Goal: Information Seeking & Learning: Learn about a topic

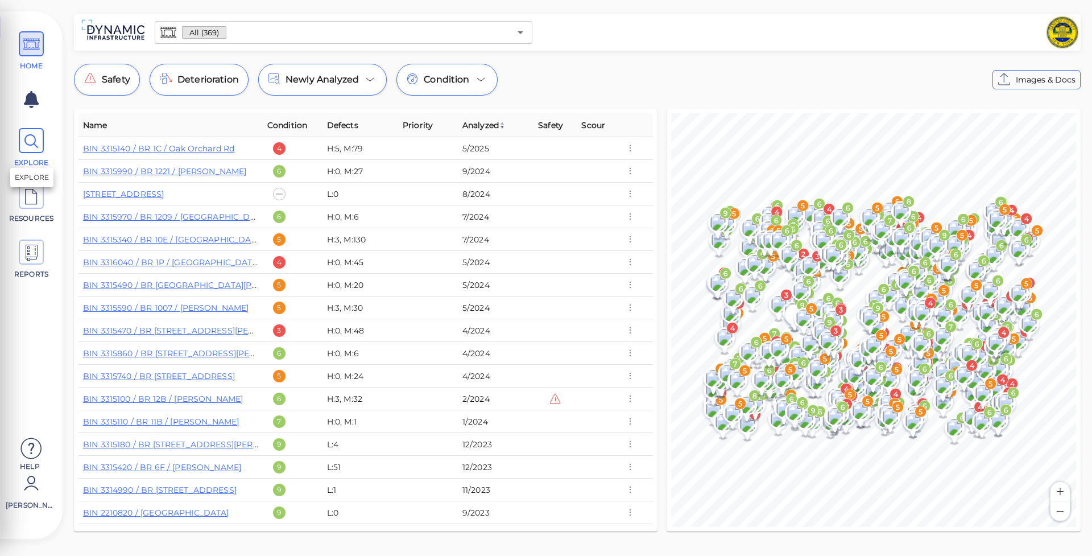
click at [30, 148] on icon at bounding box center [31, 142] width 17 height 26
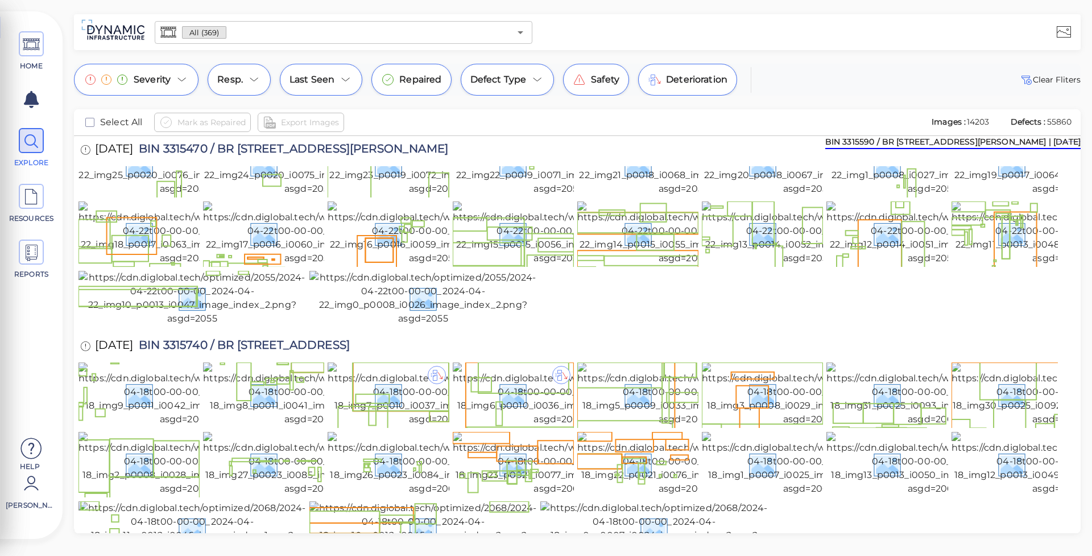
scroll to position [2823, 0]
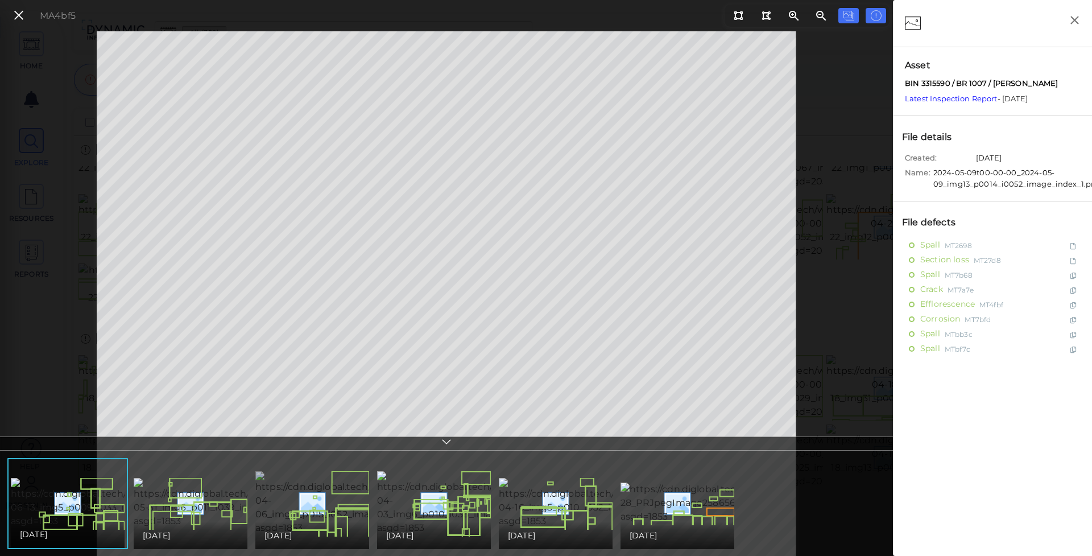
click at [317, 504] on img at bounding box center [358, 503] width 207 height 64
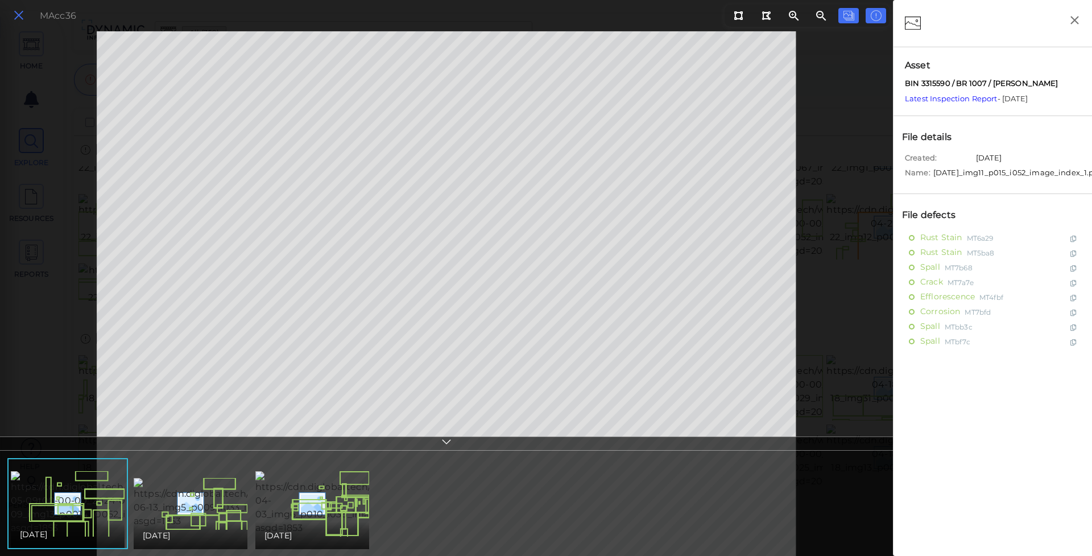
click at [22, 17] on icon at bounding box center [19, 15] width 13 height 15
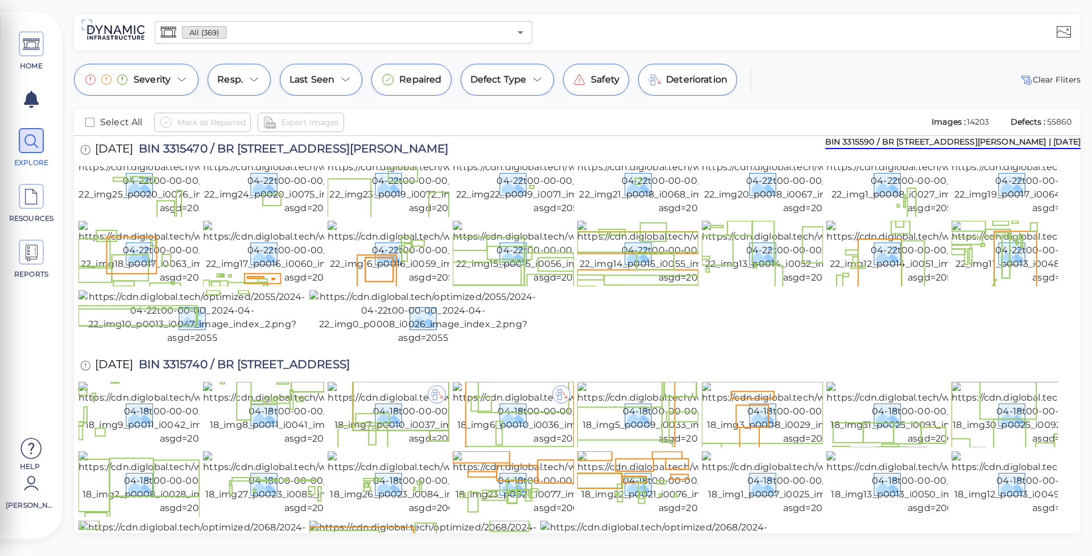
scroll to position [2789, 0]
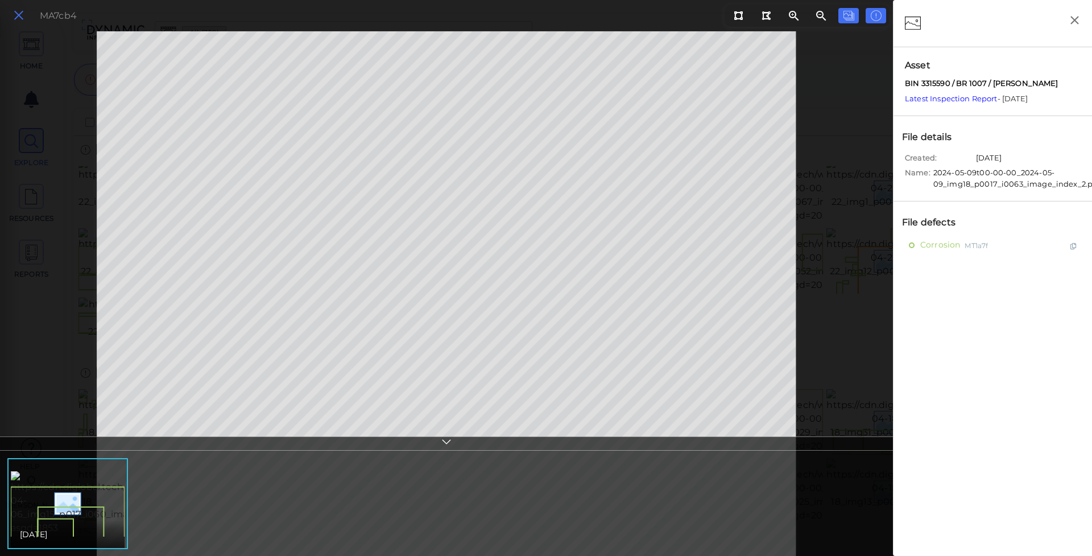
click at [20, 15] on icon at bounding box center [19, 15] width 13 height 15
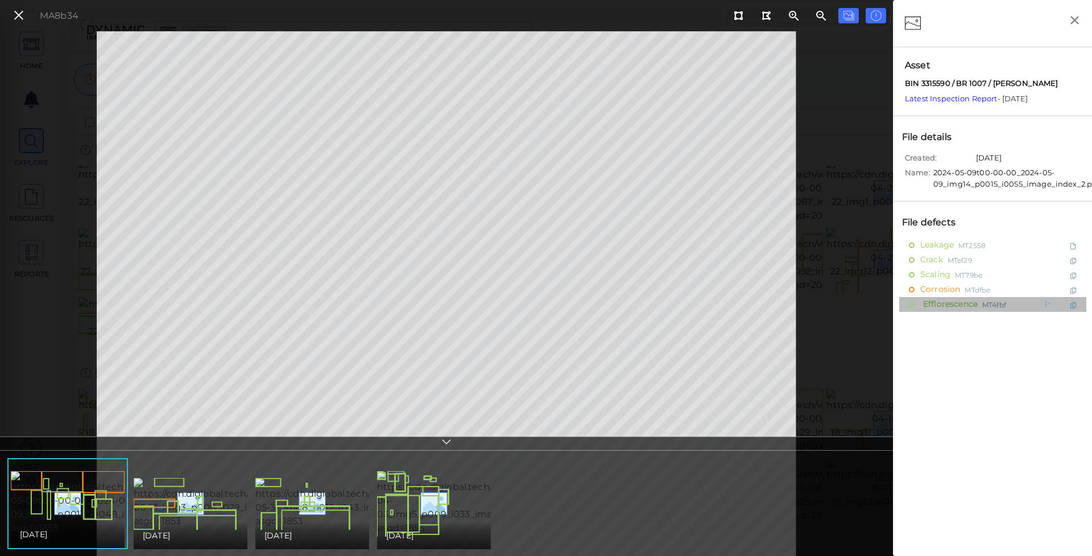
click at [1005, 303] on span "MT4fbf" at bounding box center [994, 304] width 24 height 14
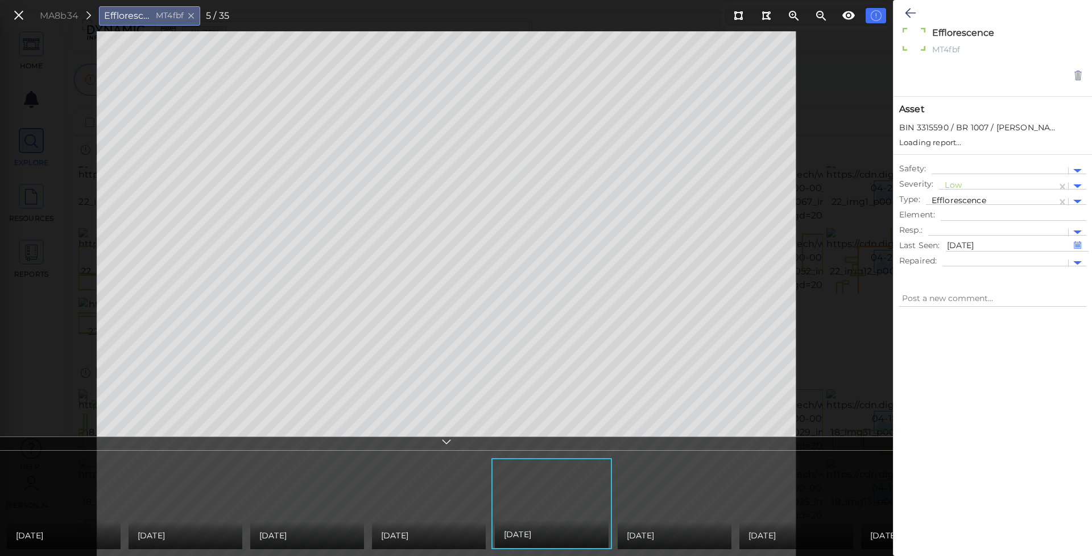
type textarea "x"
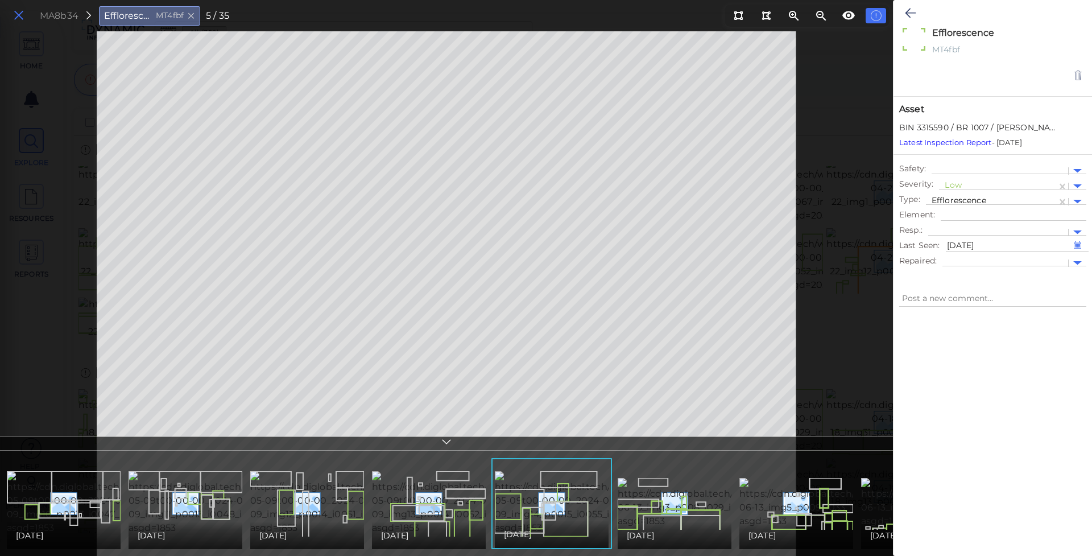
click at [20, 14] on icon at bounding box center [19, 15] width 13 height 15
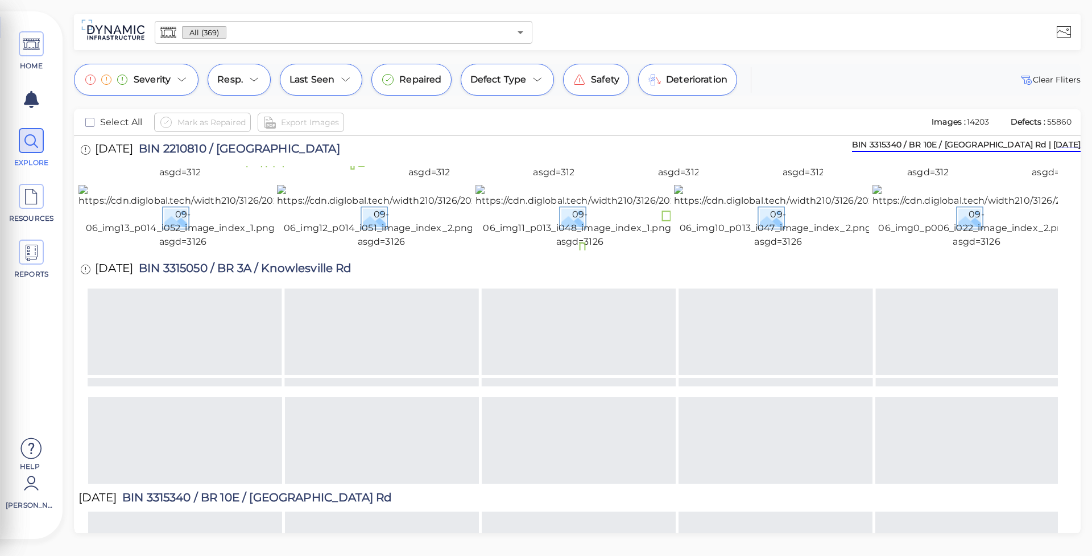
scroll to position [6189, 0]
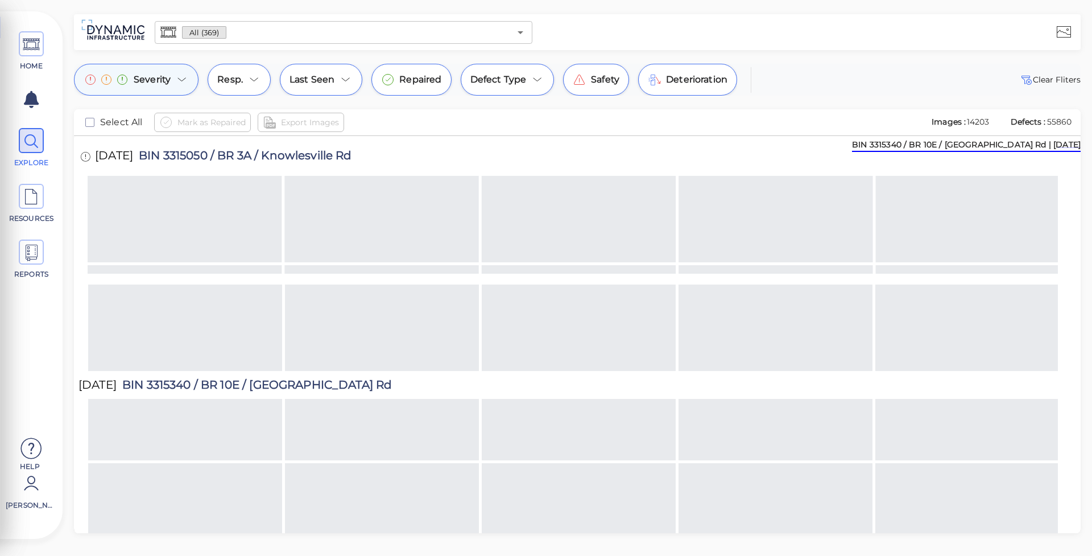
click at [154, 80] on span "Severity" at bounding box center [152, 80] width 37 height 14
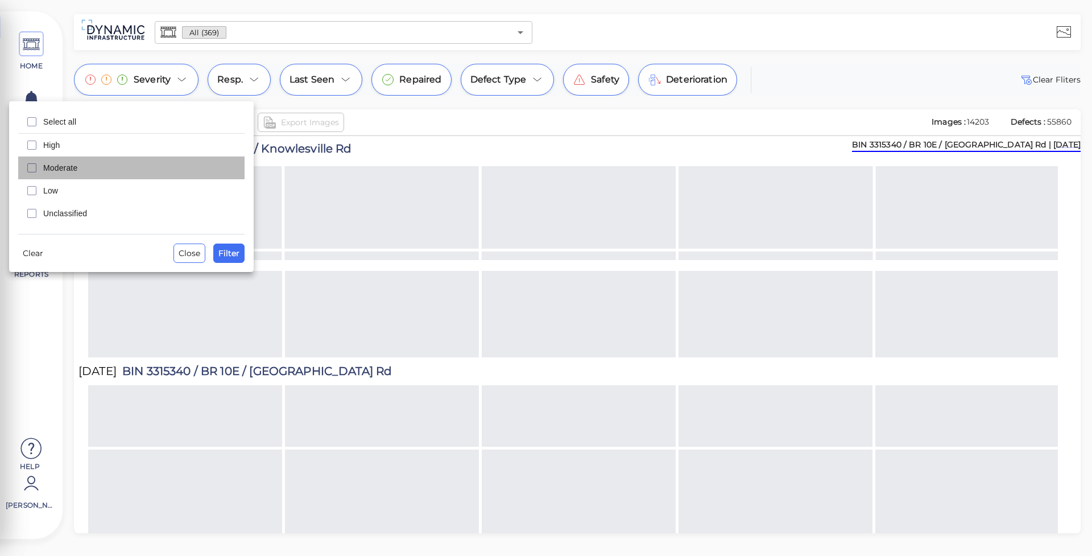
drag, startPoint x: 69, startPoint y: 164, endPoint x: 70, endPoint y: 154, distance: 10.3
click at [69, 163] on span "Moderate" at bounding box center [140, 167] width 194 height 11
click at [71, 147] on span "High" at bounding box center [140, 144] width 194 height 11
click at [227, 248] on span "Filter" at bounding box center [228, 253] width 21 height 14
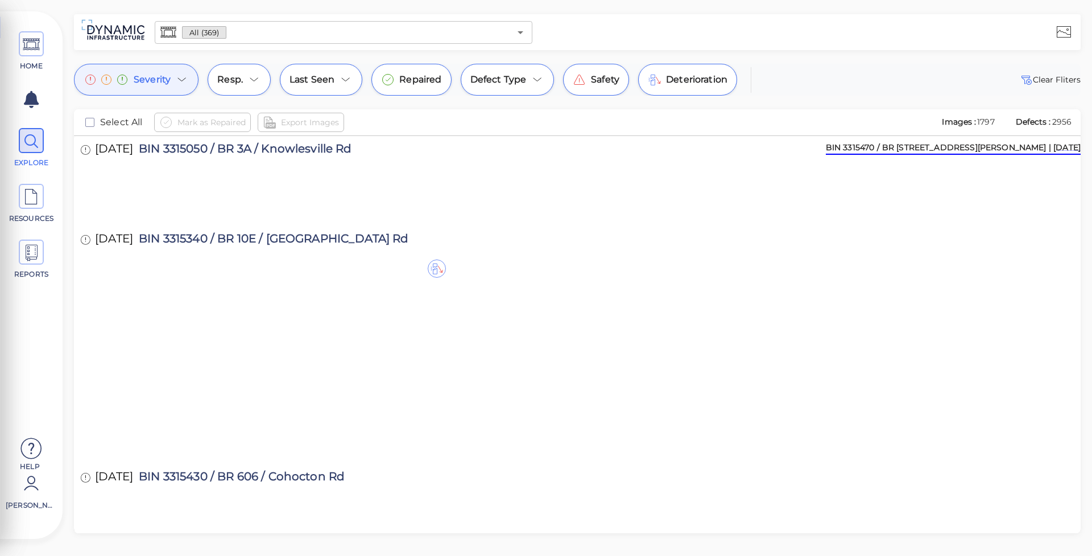
scroll to position [1796, 0]
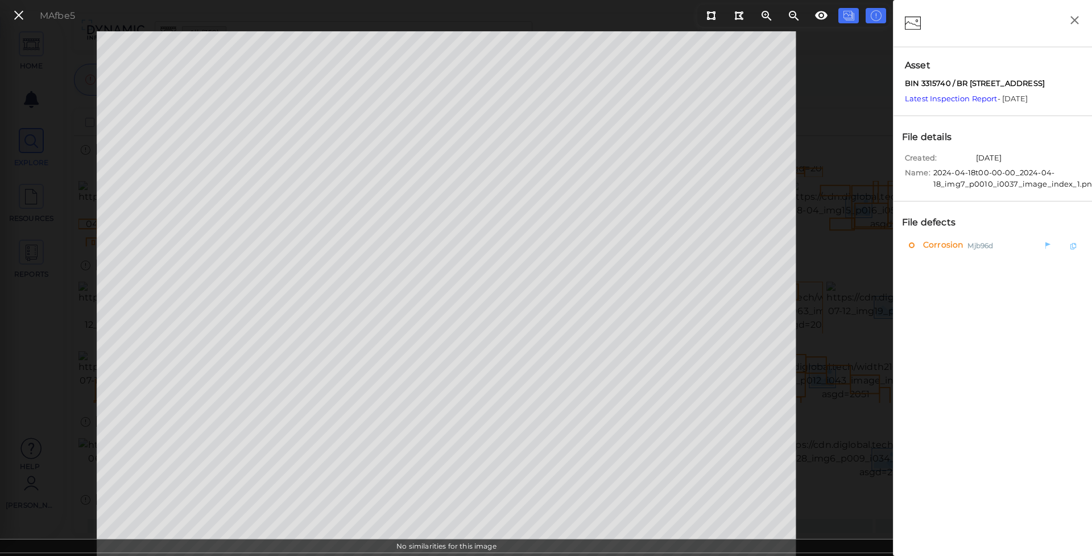
click at [938, 246] on span "Corrosion" at bounding box center [941, 245] width 43 height 14
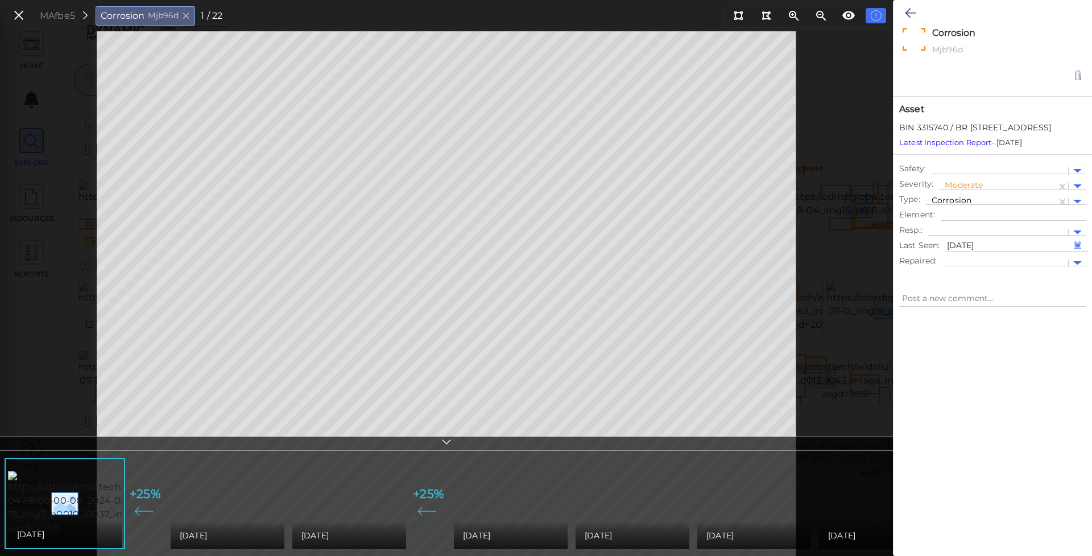
type textarea "x"
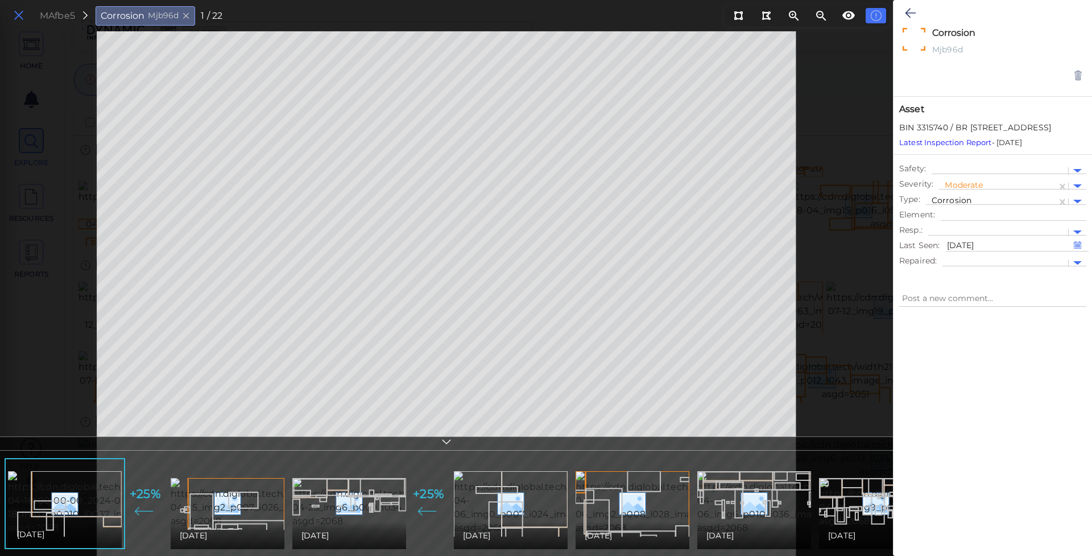
click at [15, 9] on icon at bounding box center [19, 15] width 13 height 15
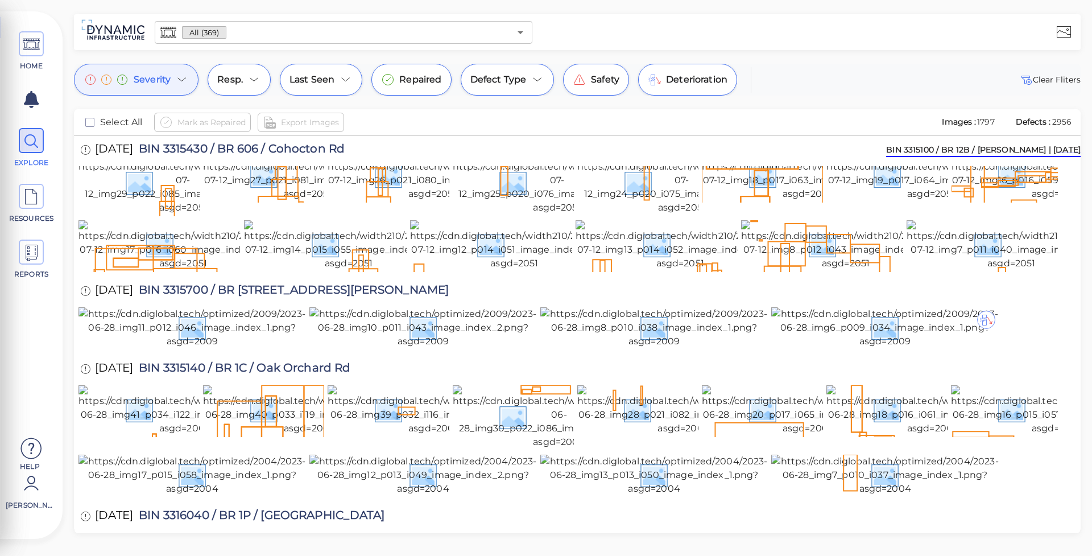
scroll to position [2168, 0]
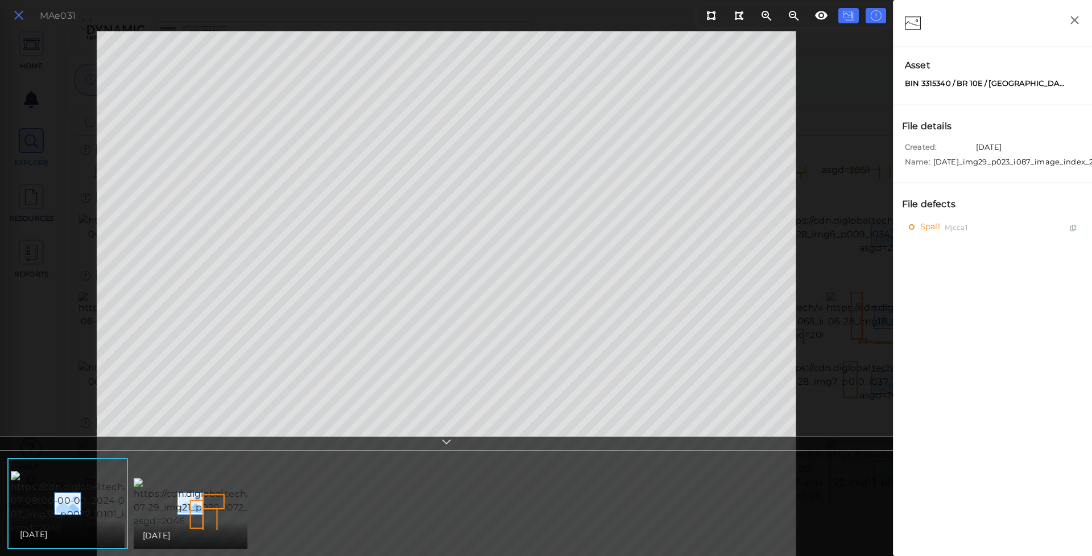
click at [13, 14] on icon at bounding box center [19, 15] width 13 height 15
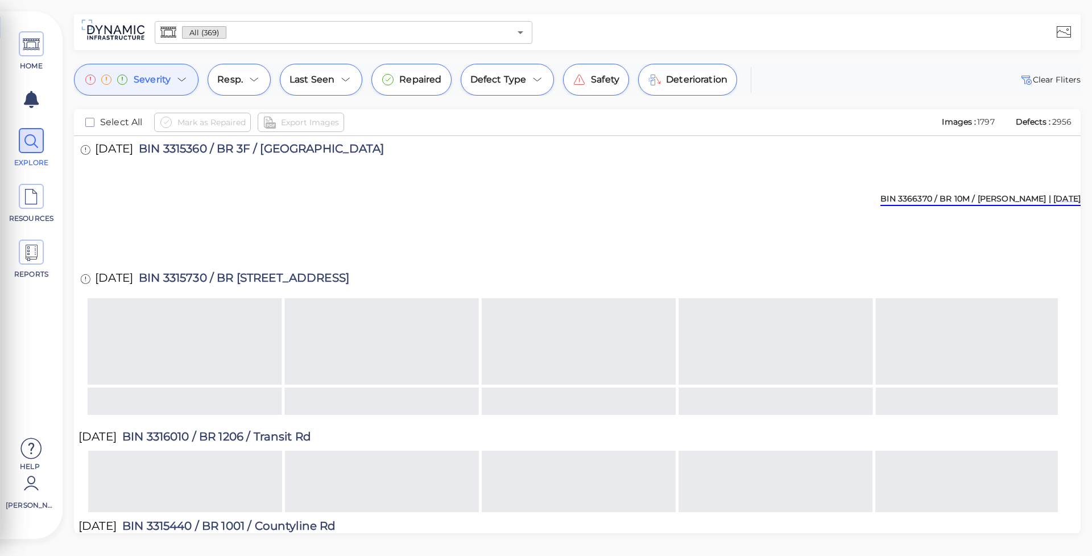
scroll to position [8750, 0]
